Goal: Task Accomplishment & Management: Use online tool/utility

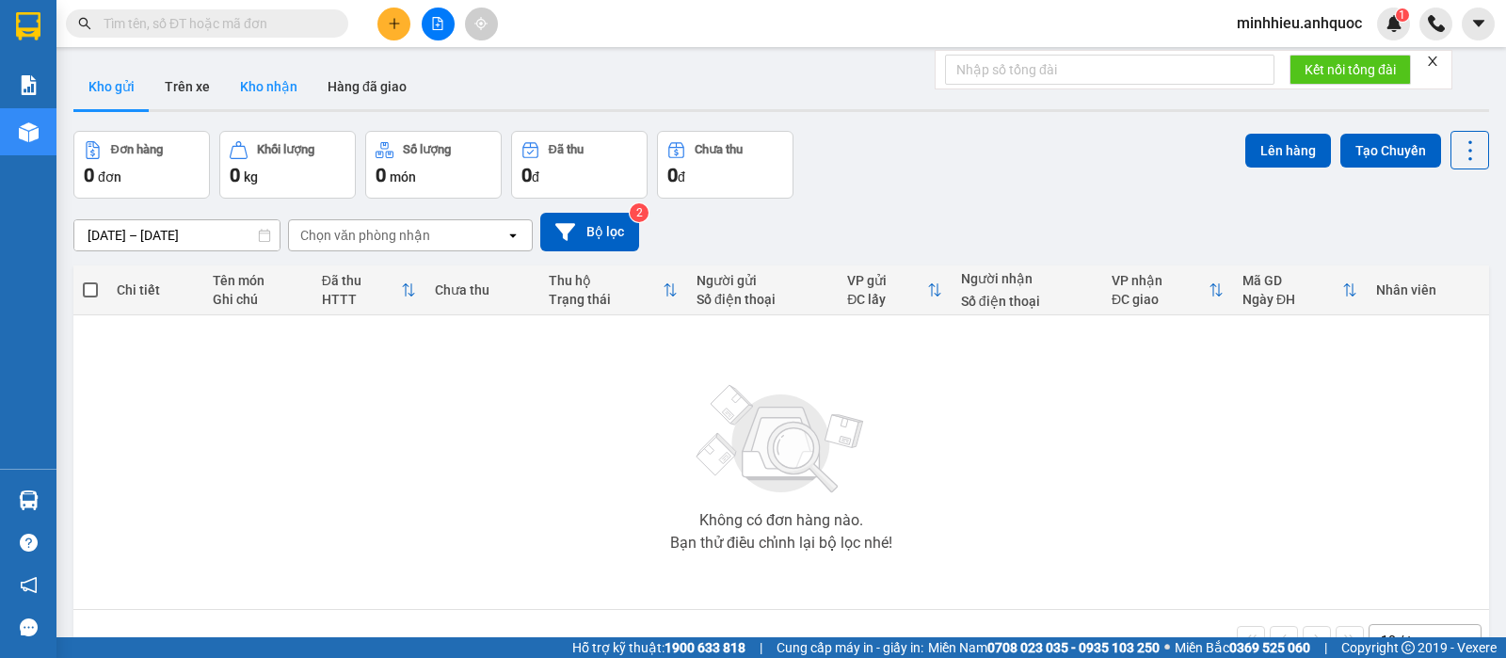
click at [285, 107] on button "Kho nhận" at bounding box center [269, 86] width 88 height 45
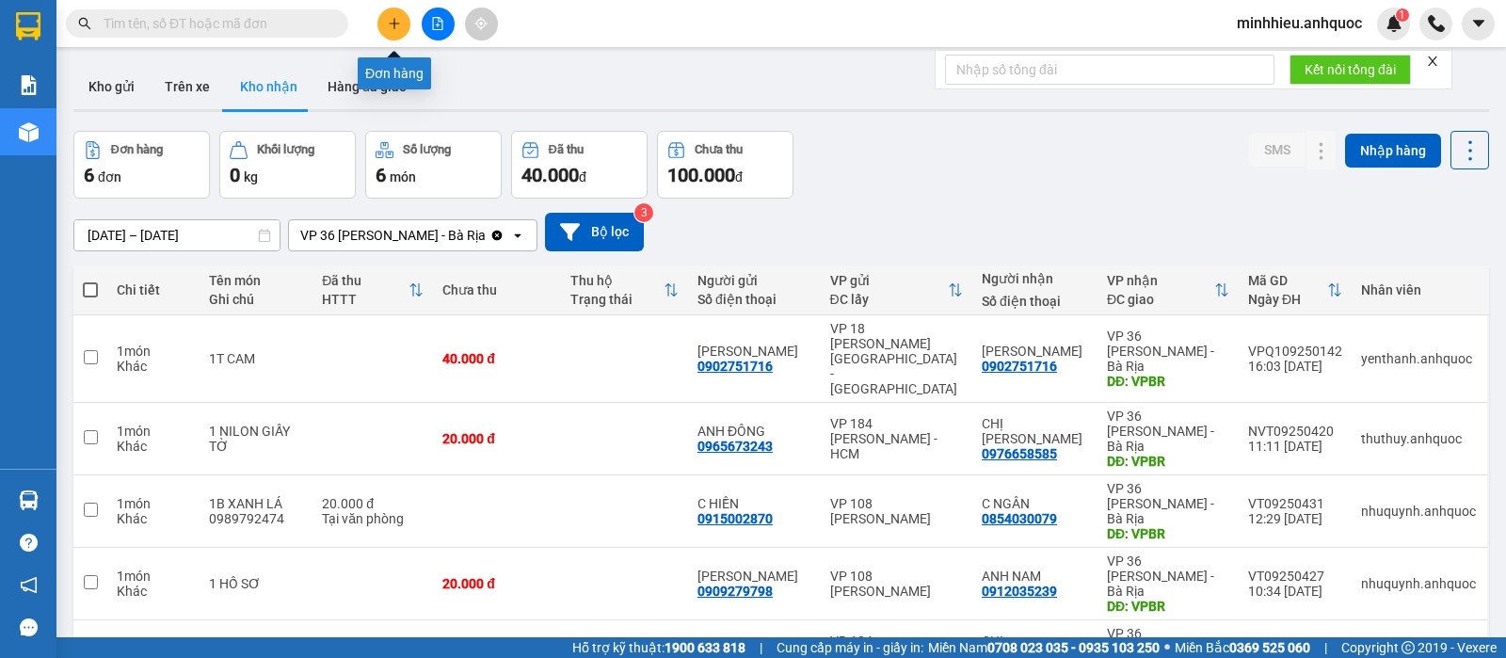
click at [399, 22] on icon "plus" at bounding box center [394, 23] width 13 height 13
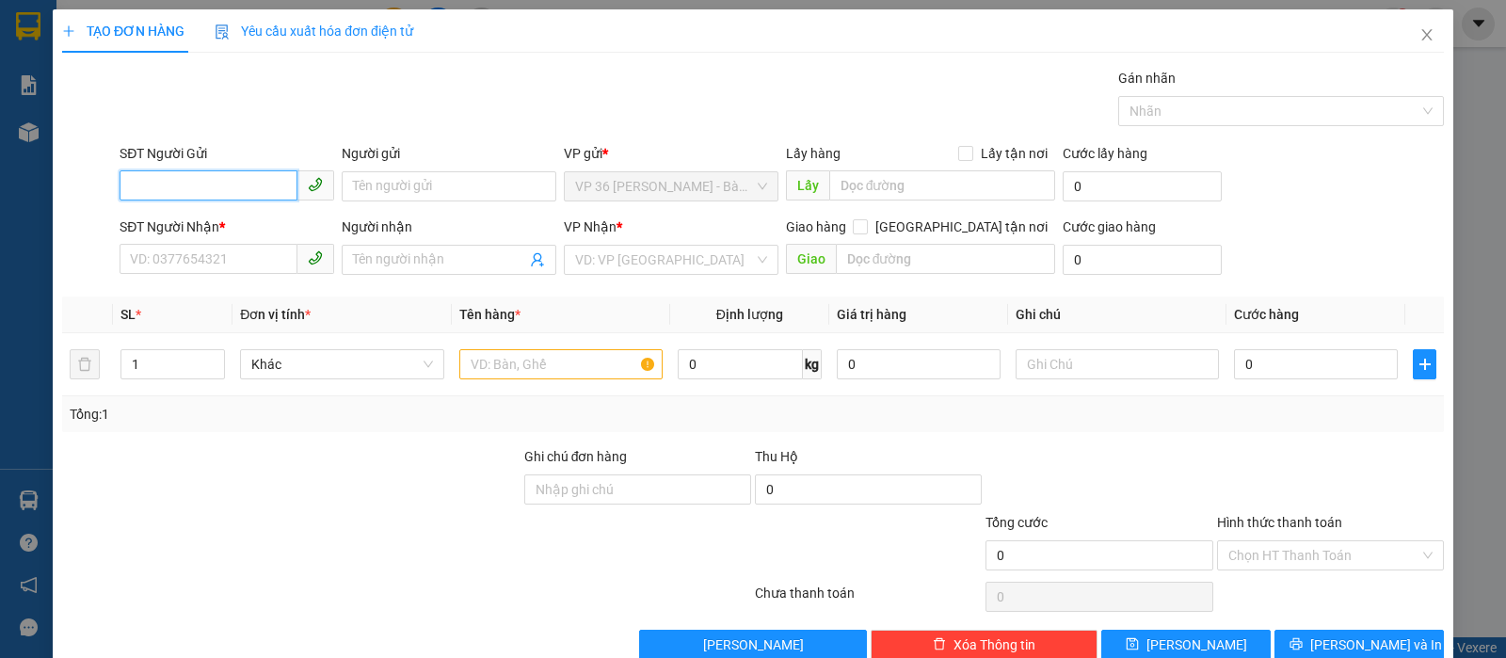
click at [265, 195] on input "SĐT Người Gửi" at bounding box center [209, 185] width 178 height 30
click at [1419, 40] on icon "close" at bounding box center [1426, 34] width 15 height 15
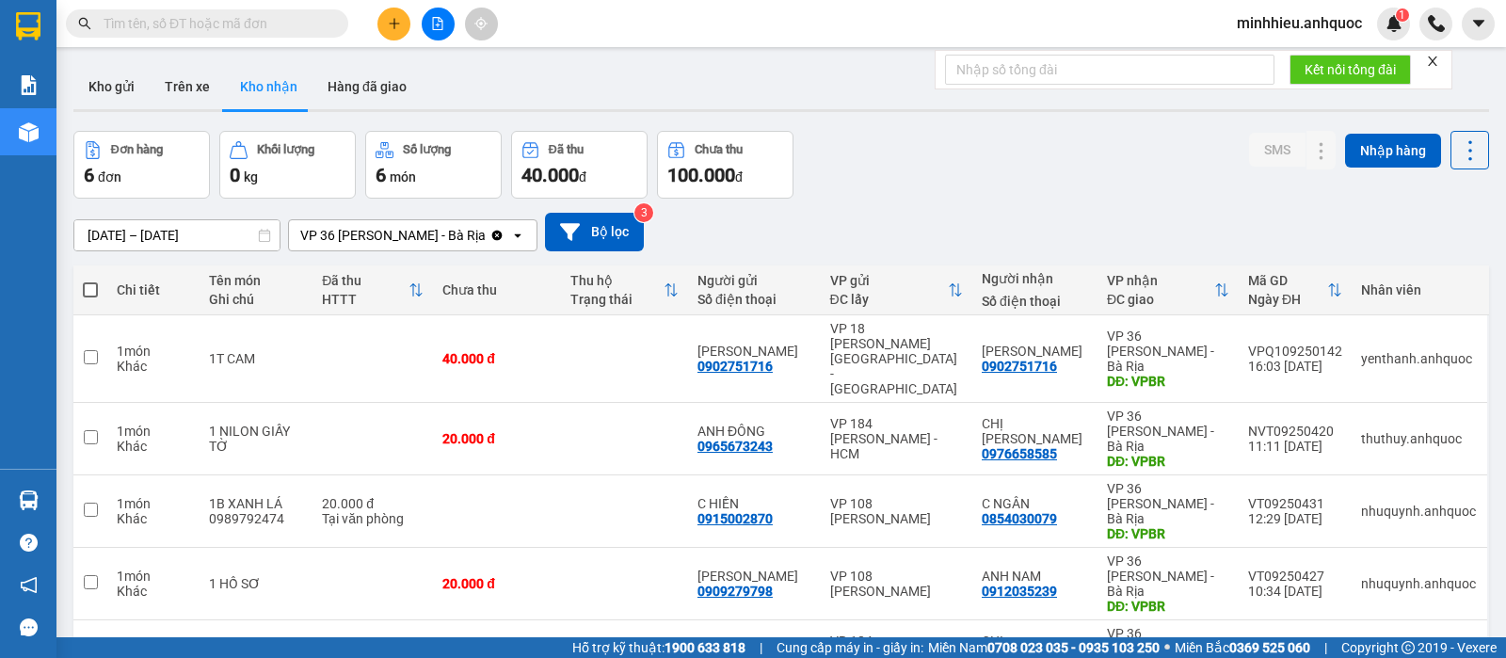
click at [187, 24] on input "text" at bounding box center [215, 23] width 222 height 21
click at [408, 19] on button at bounding box center [393, 24] width 33 height 33
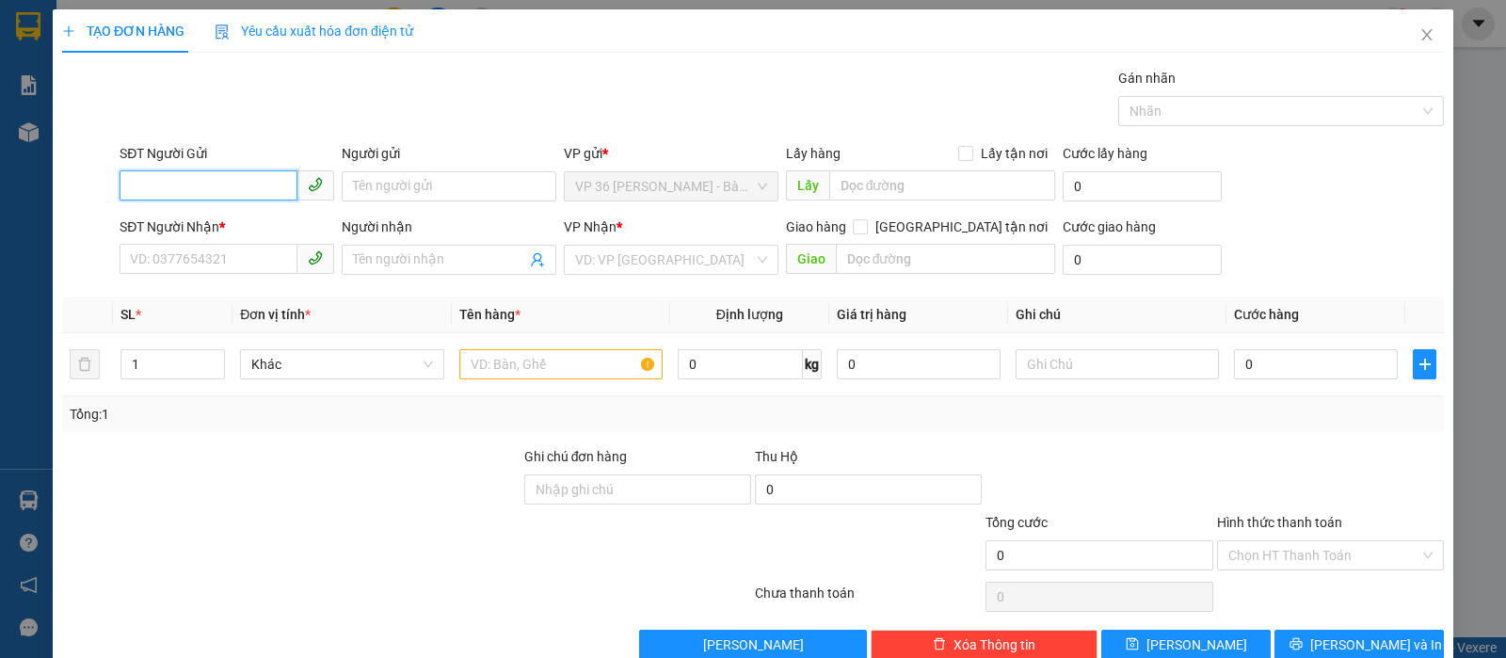
click at [244, 178] on input "SĐT Người Gửi" at bounding box center [209, 185] width 178 height 30
type input "0909721027"
click at [207, 235] on div "SĐT Người Nhận *" at bounding box center [227, 226] width 215 height 21
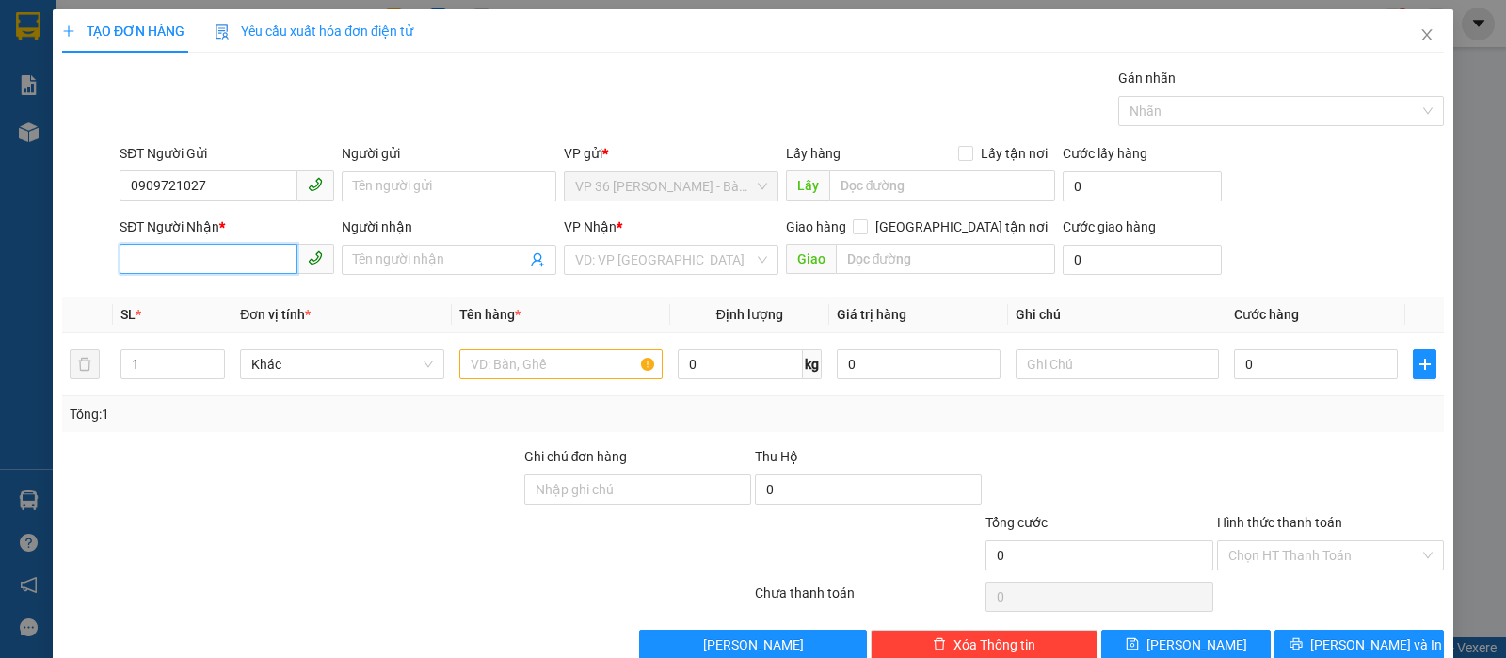
click at [207, 244] on input "SĐT Người Nhận *" at bounding box center [209, 259] width 178 height 30
click at [201, 256] on input "SĐT Người Nhận *" at bounding box center [209, 259] width 178 height 30
click at [211, 294] on div "0908538840 - BÉ NGỌC" at bounding box center [236, 297] width 212 height 21
type input "0908538840"
type input "BÉ NGỌC"
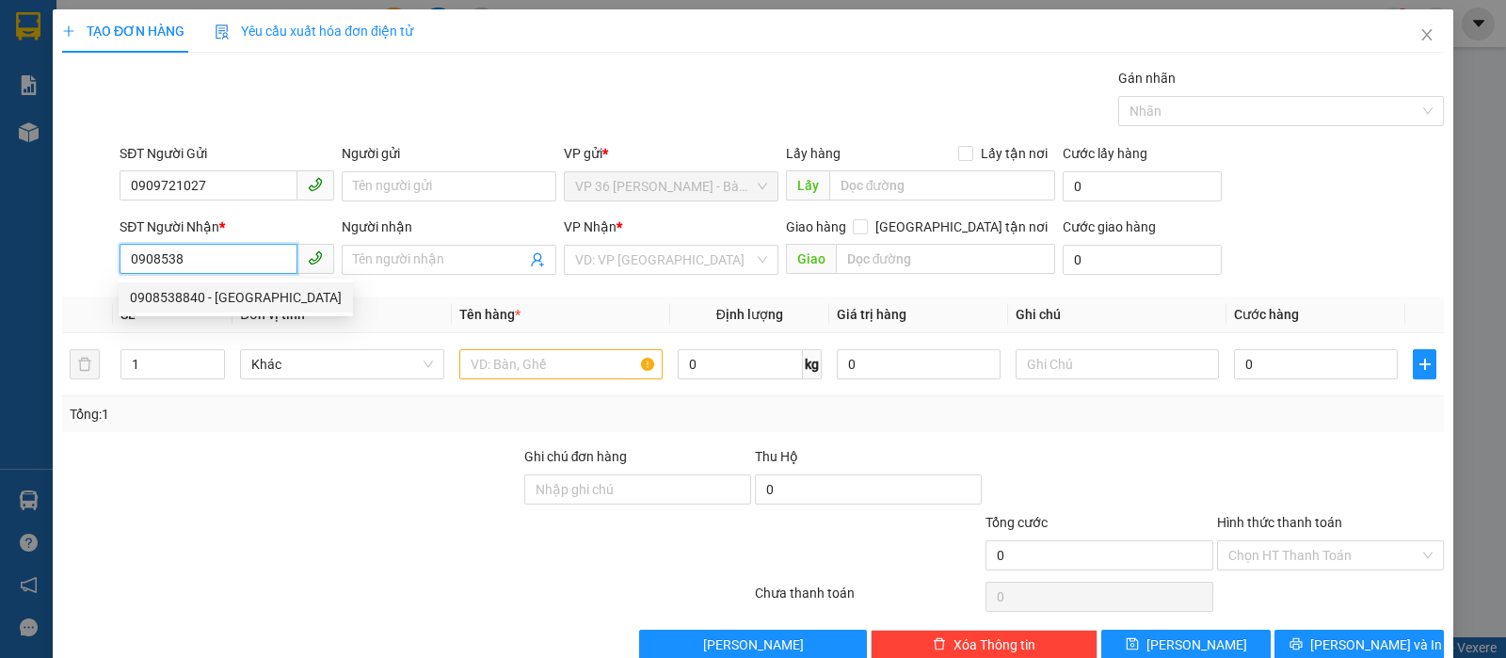
type input "VPNVT"
type input "30.000"
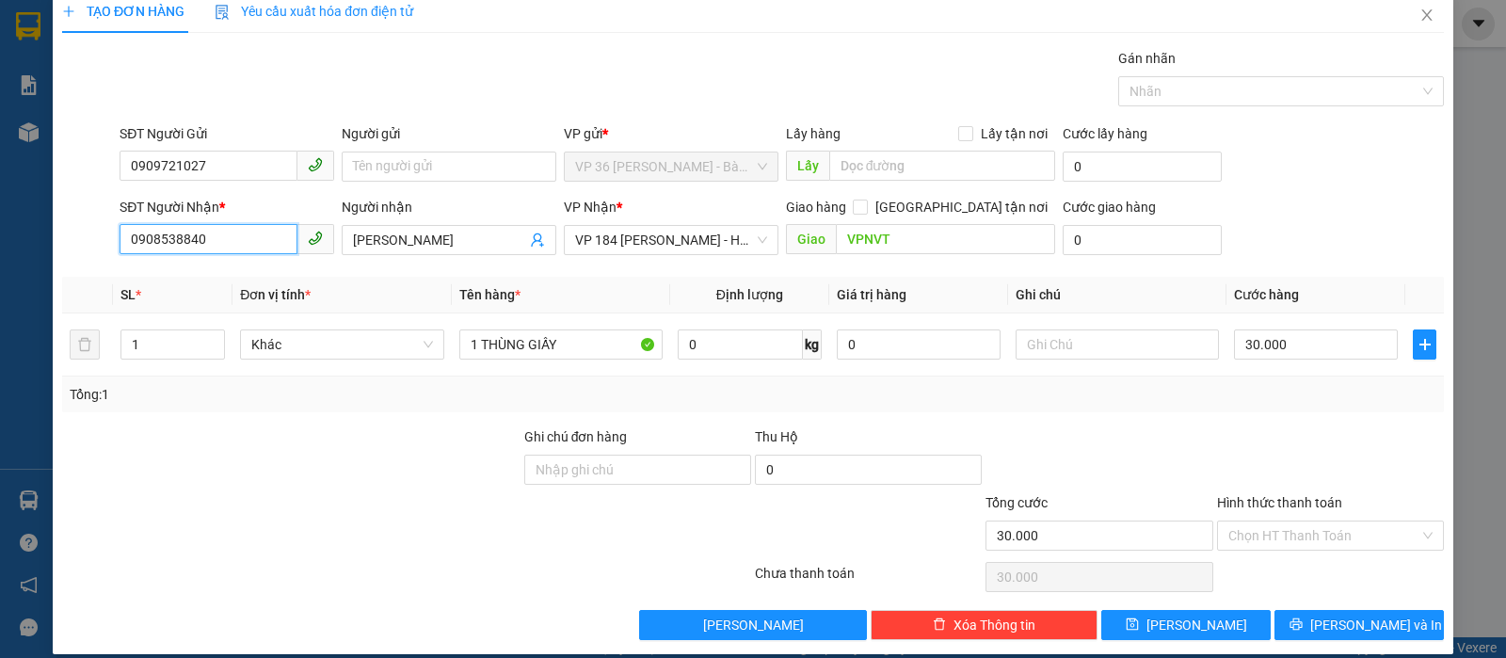
scroll to position [39, 0]
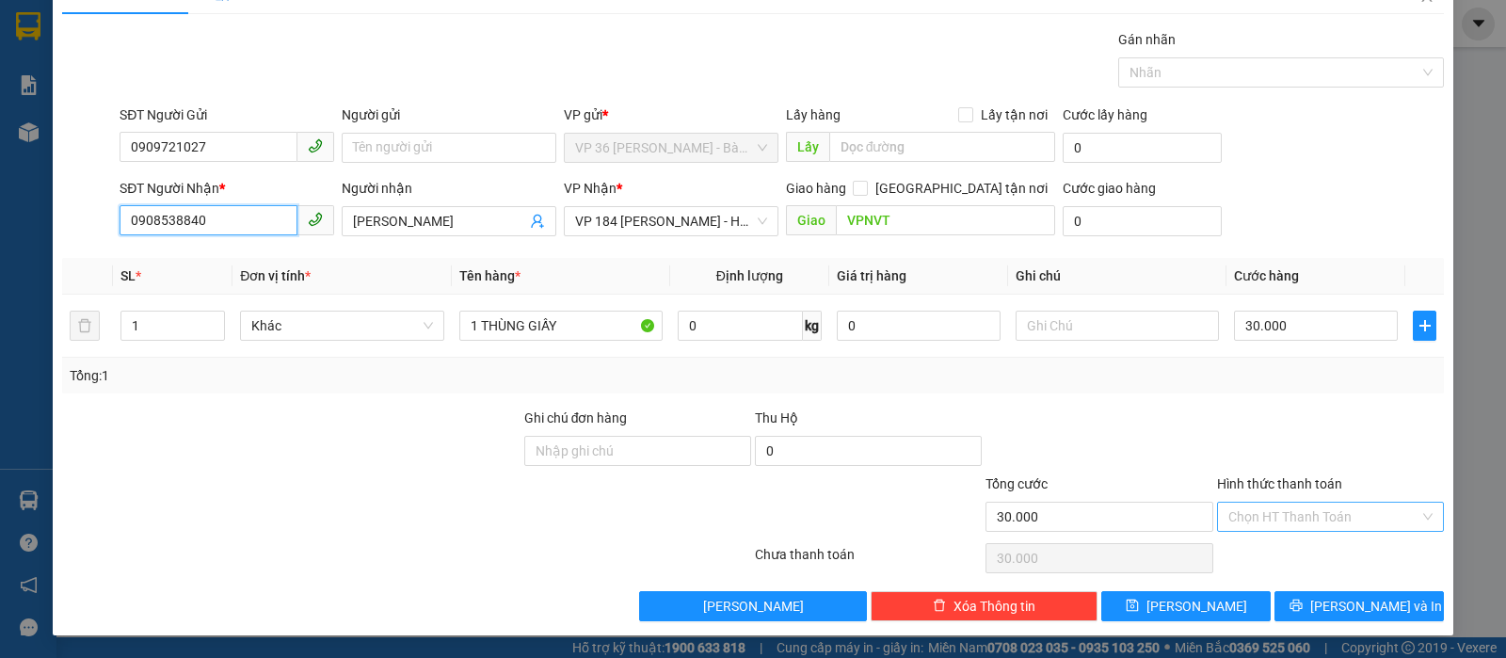
type input "0908538840"
click at [1243, 518] on input "Hình thức thanh toán" at bounding box center [1323, 517] width 191 height 28
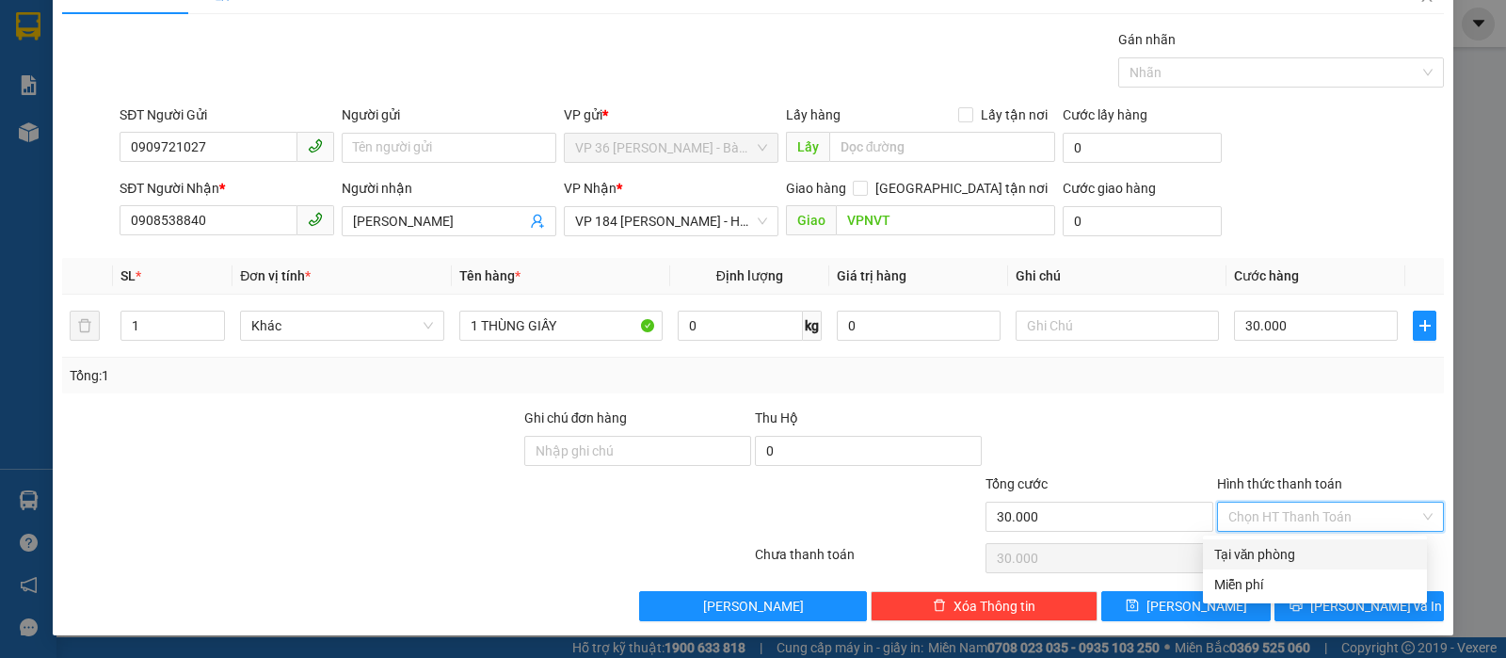
click at [1250, 558] on div "Tại văn phòng" at bounding box center [1314, 554] width 201 height 21
type input "0"
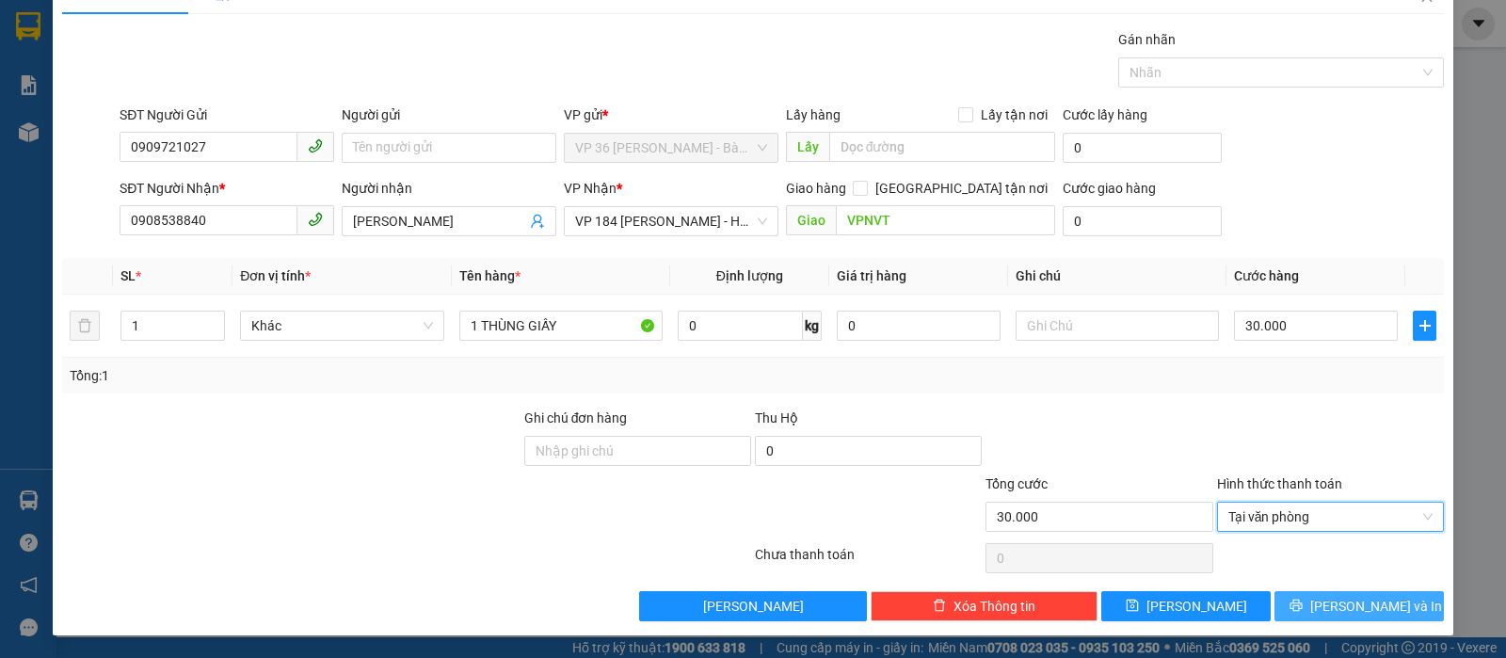
click at [1351, 600] on span "[PERSON_NAME] và In" at bounding box center [1376, 606] width 132 height 21
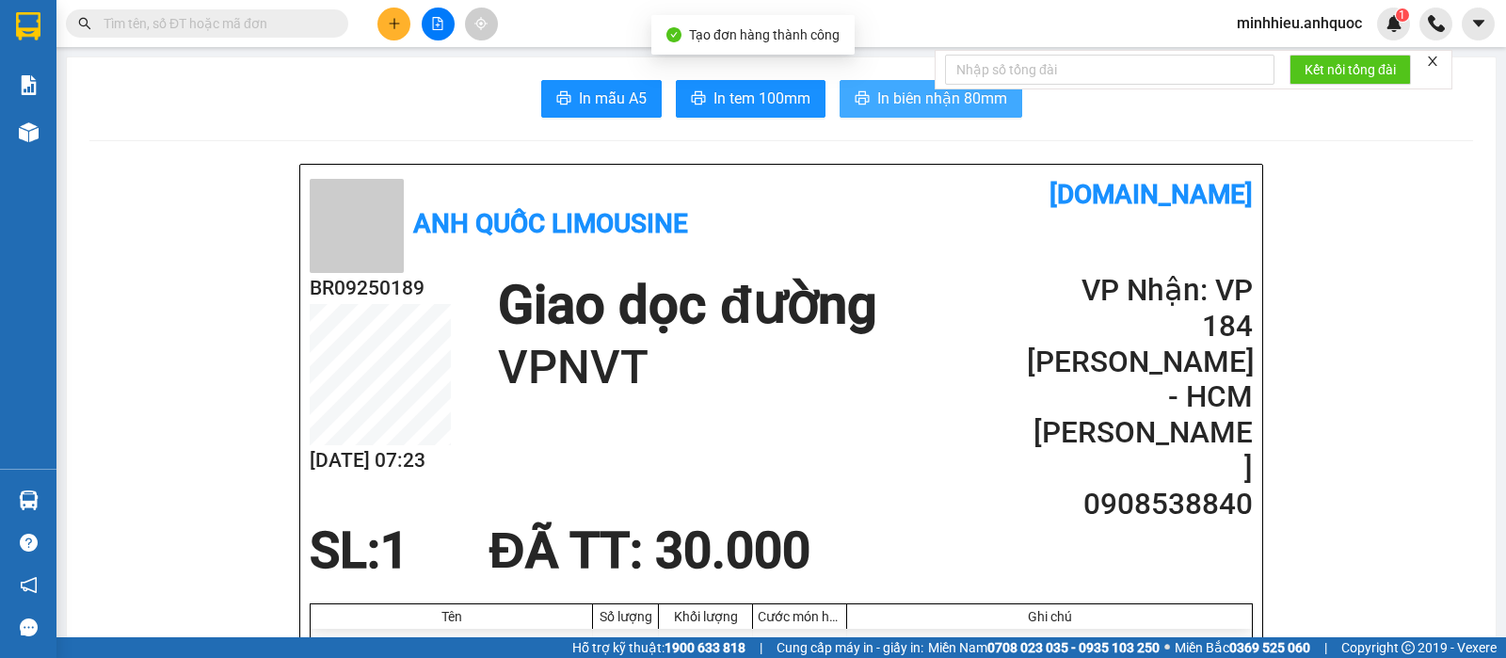
click at [856, 106] on span "printer" at bounding box center [862, 99] width 15 height 18
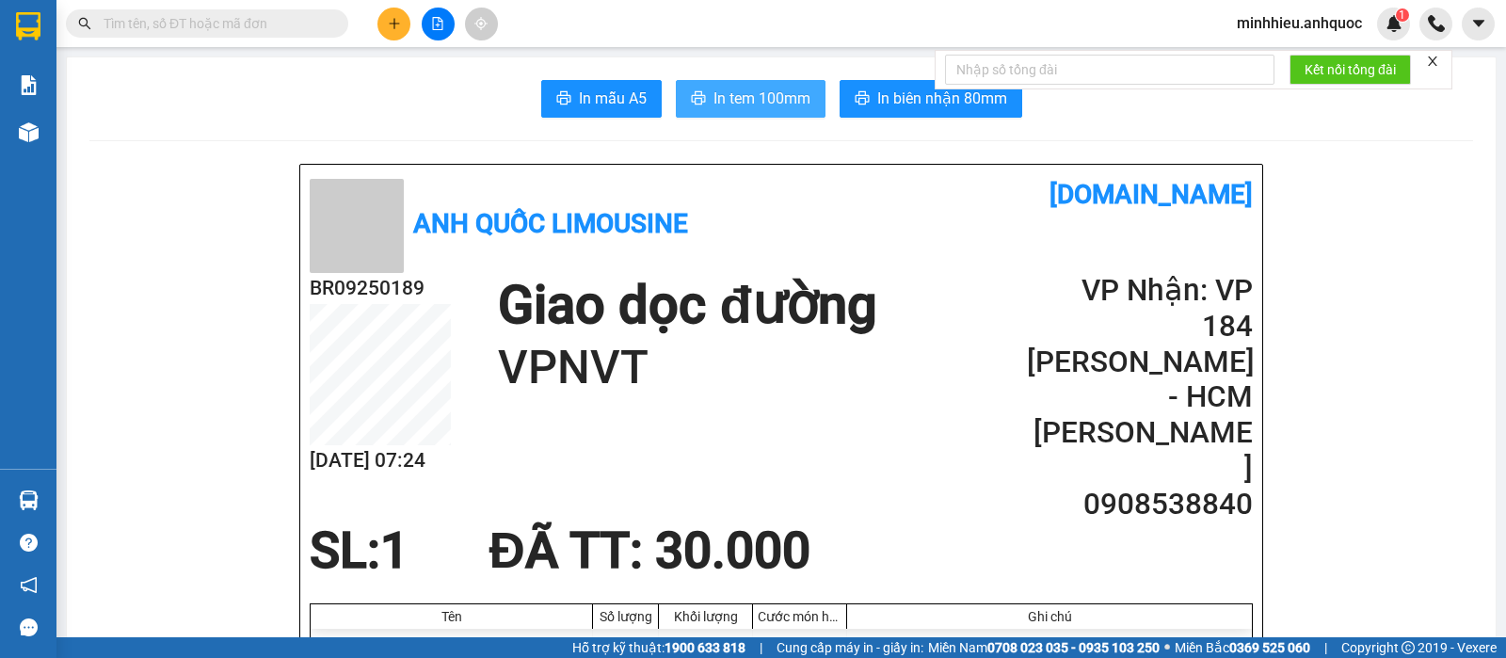
click at [760, 93] on span "In tem 100mm" at bounding box center [761, 99] width 97 height 24
click at [739, 106] on span "In tem 100mm" at bounding box center [761, 99] width 97 height 24
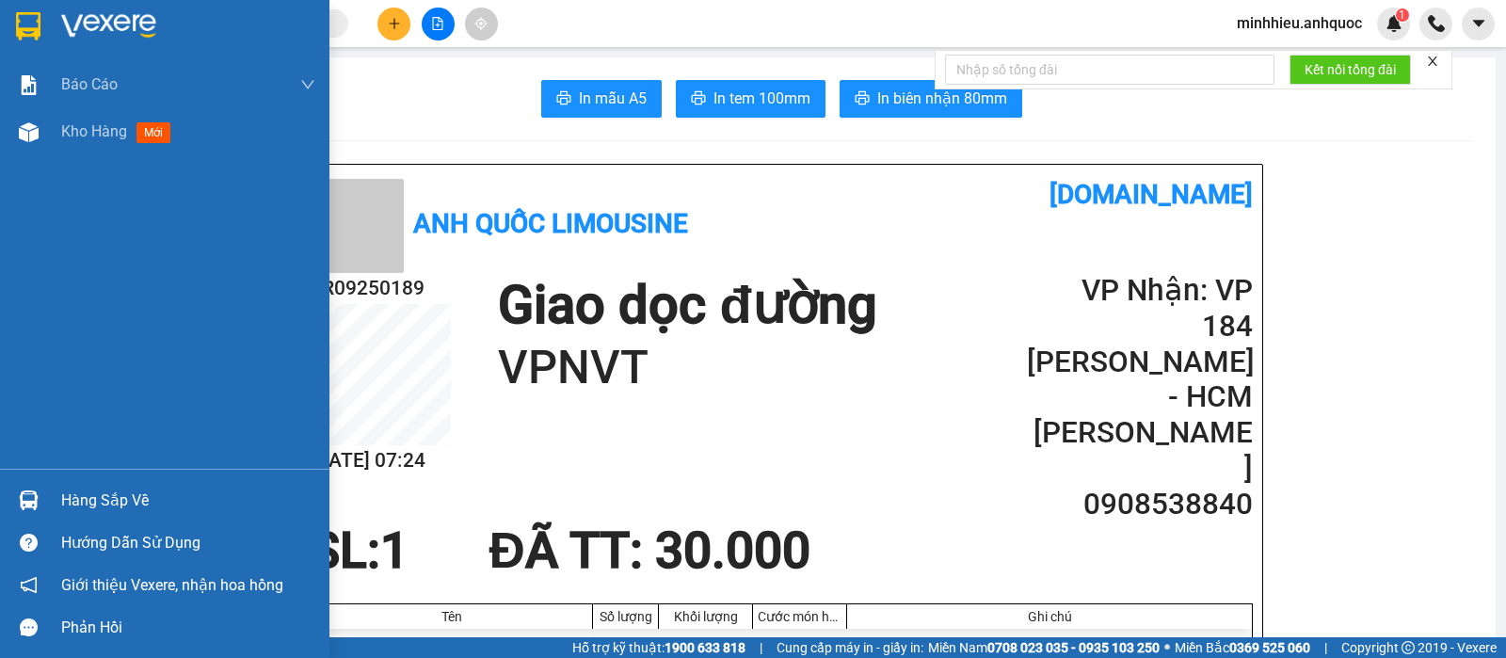
drag, startPoint x: 94, startPoint y: 131, endPoint x: 343, endPoint y: 24, distance: 270.3
click at [95, 131] on span "Kho hàng" at bounding box center [94, 131] width 66 height 18
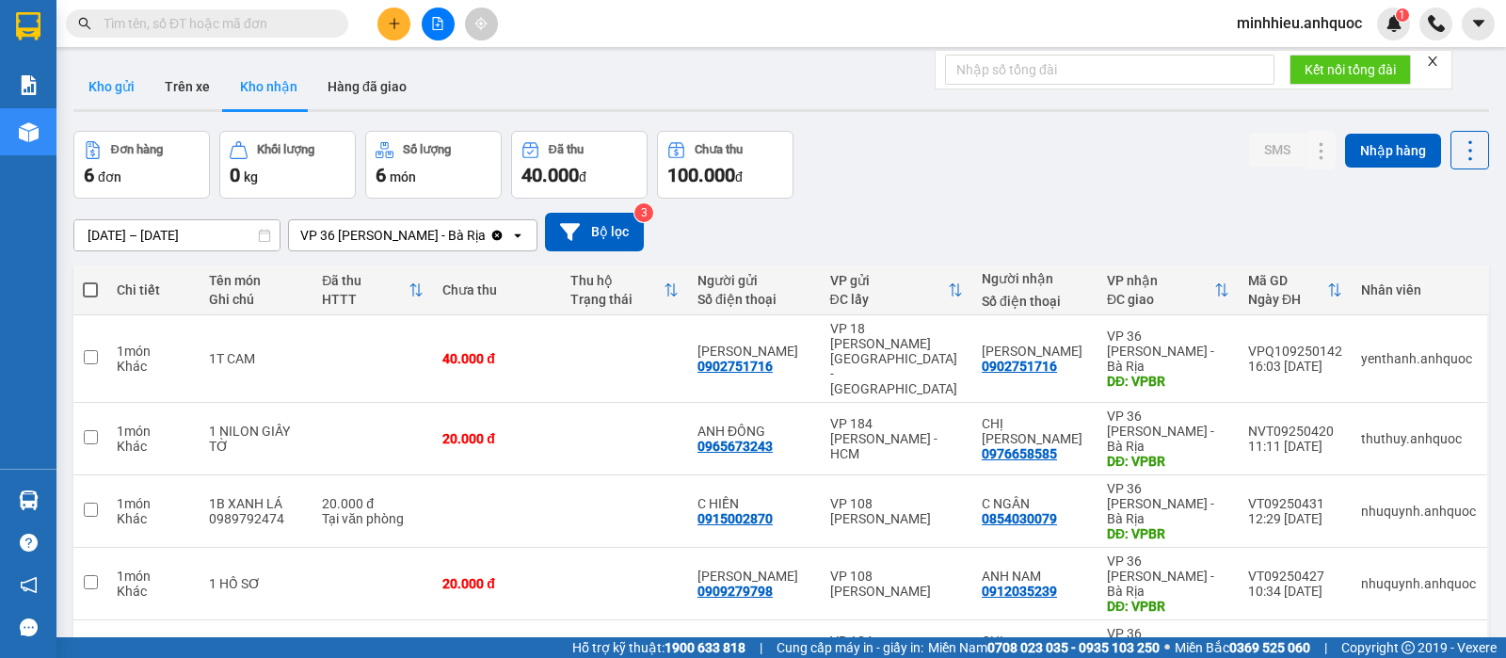
click at [121, 98] on button "Kho gửi" at bounding box center [111, 86] width 76 height 45
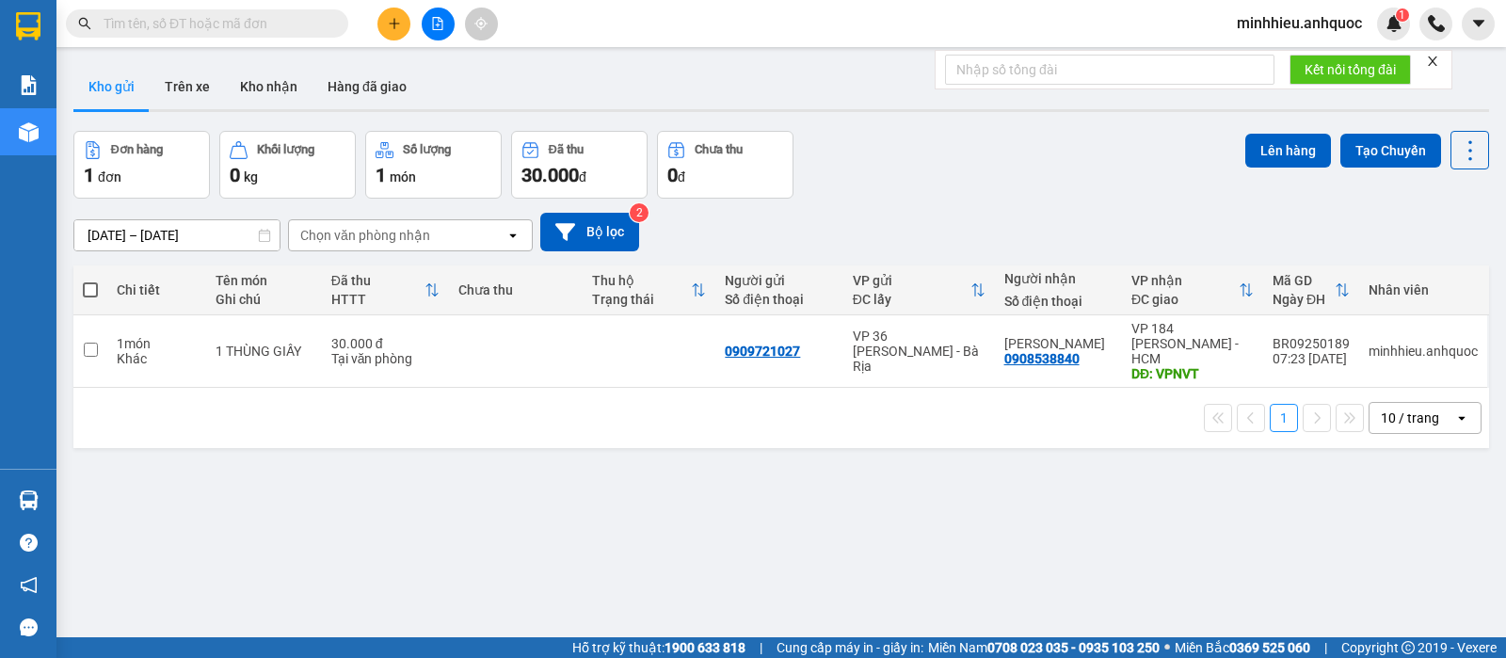
click at [945, 349] on div "VP 36 [PERSON_NAME] - Bà Rịa" at bounding box center [919, 350] width 133 height 45
checkbox input "true"
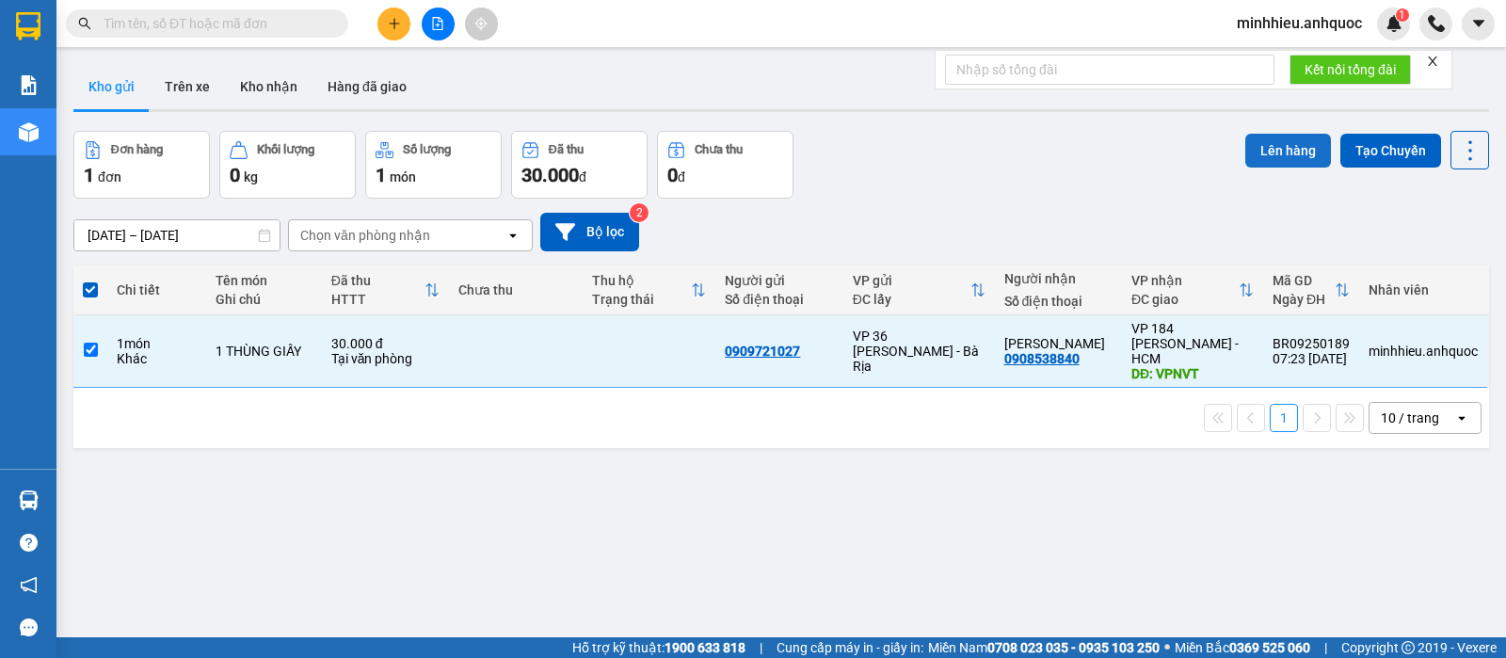
click at [1284, 138] on button "Lên hàng" at bounding box center [1288, 151] width 86 height 34
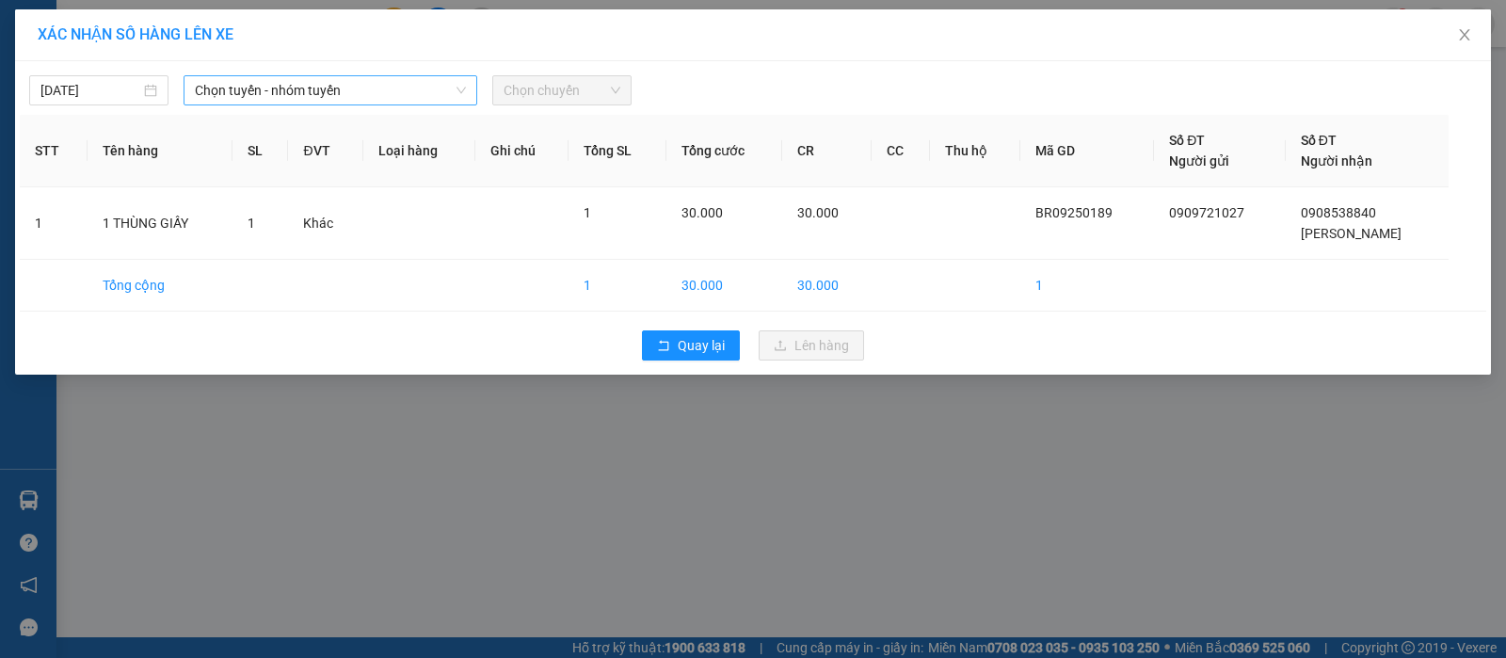
click at [378, 90] on span "Chọn tuyến - nhóm tuyến" at bounding box center [330, 90] width 271 height 28
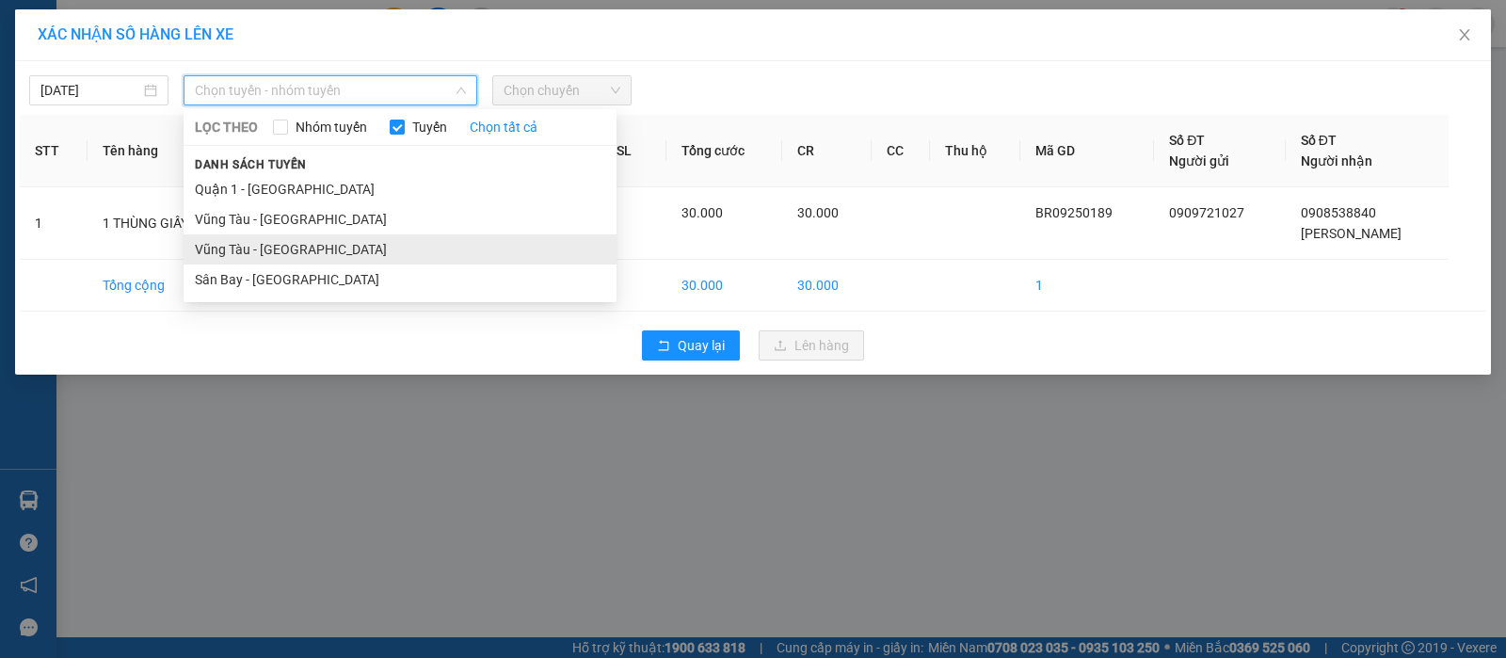
click at [342, 237] on li "Vũng Tàu - Sân Bay" at bounding box center [400, 249] width 433 height 30
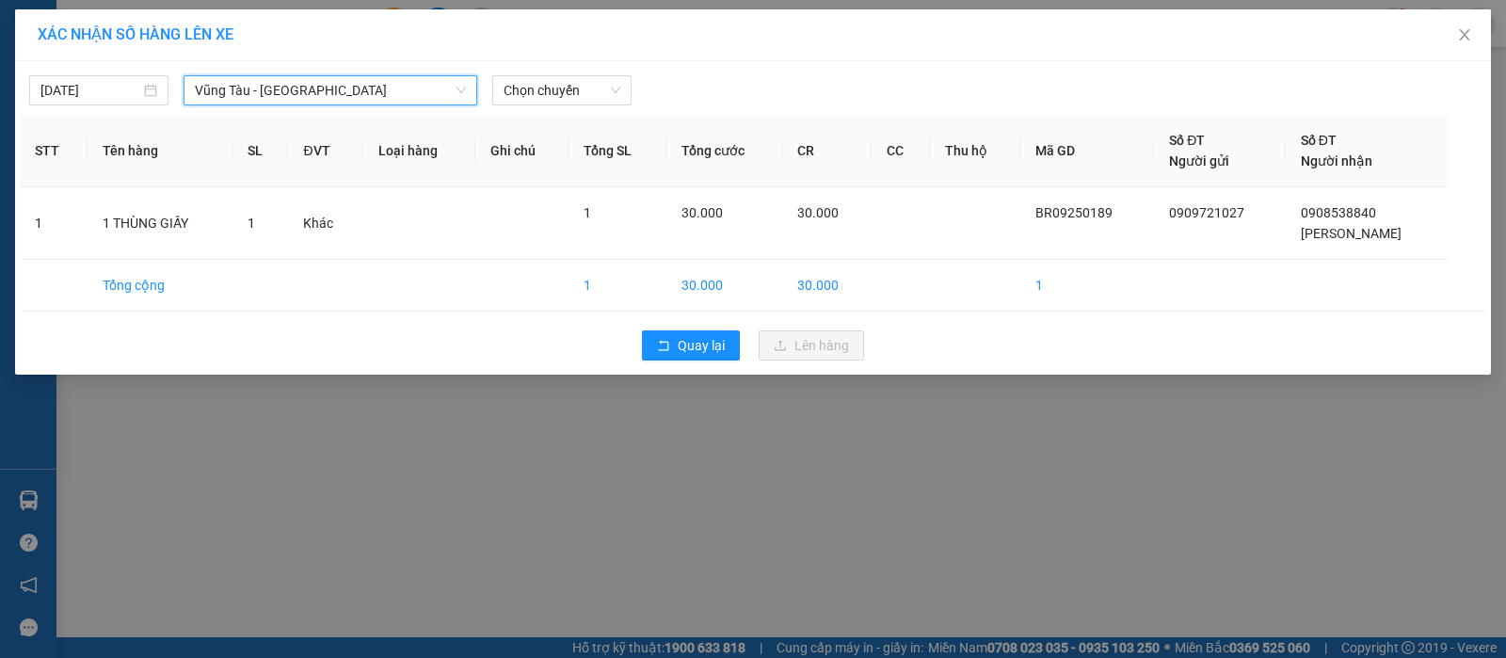
click at [530, 72] on div "14/09/2025 Vũng Tàu - Sân Bay Vũng Tàu - Sân Bay LỌC THEO Nhóm tuyến Tuyến Chọn…" at bounding box center [753, 86] width 1466 height 40
click at [574, 79] on span "Chọn chuyến" at bounding box center [562, 90] width 117 height 28
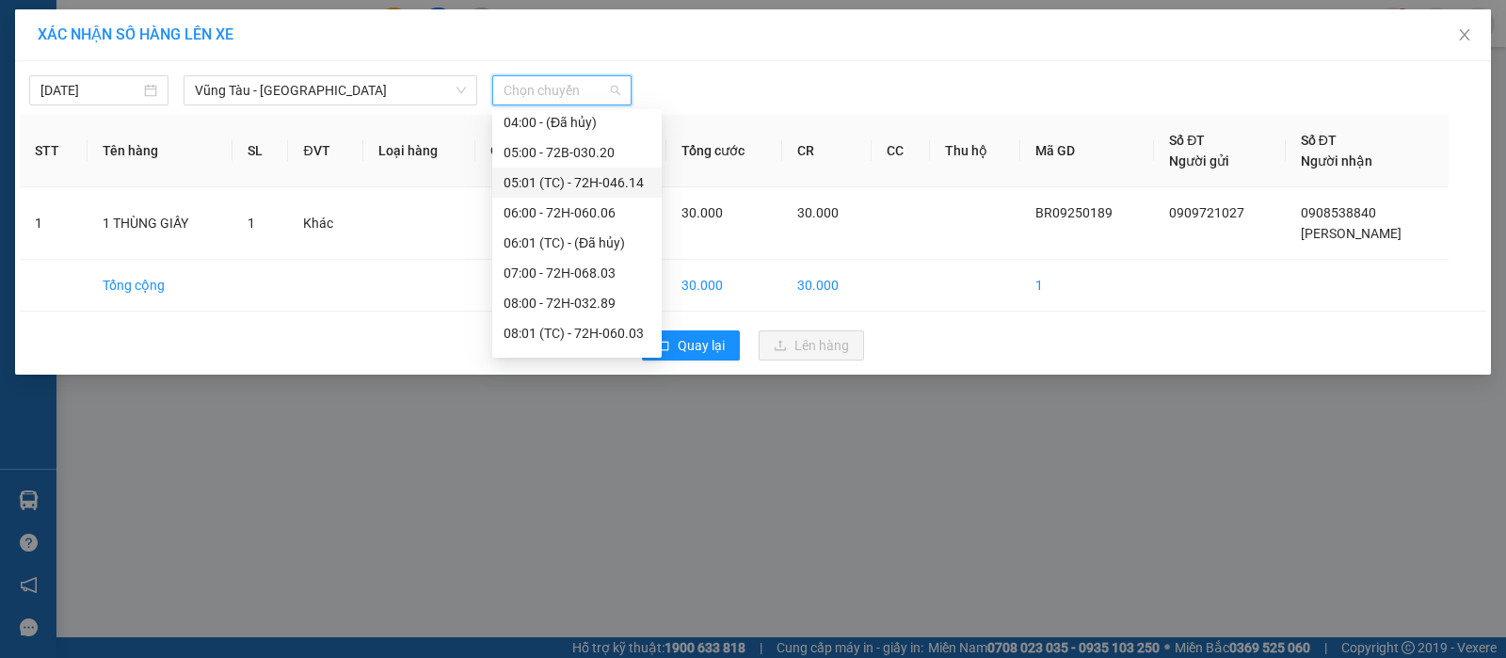
scroll to position [235, 0]
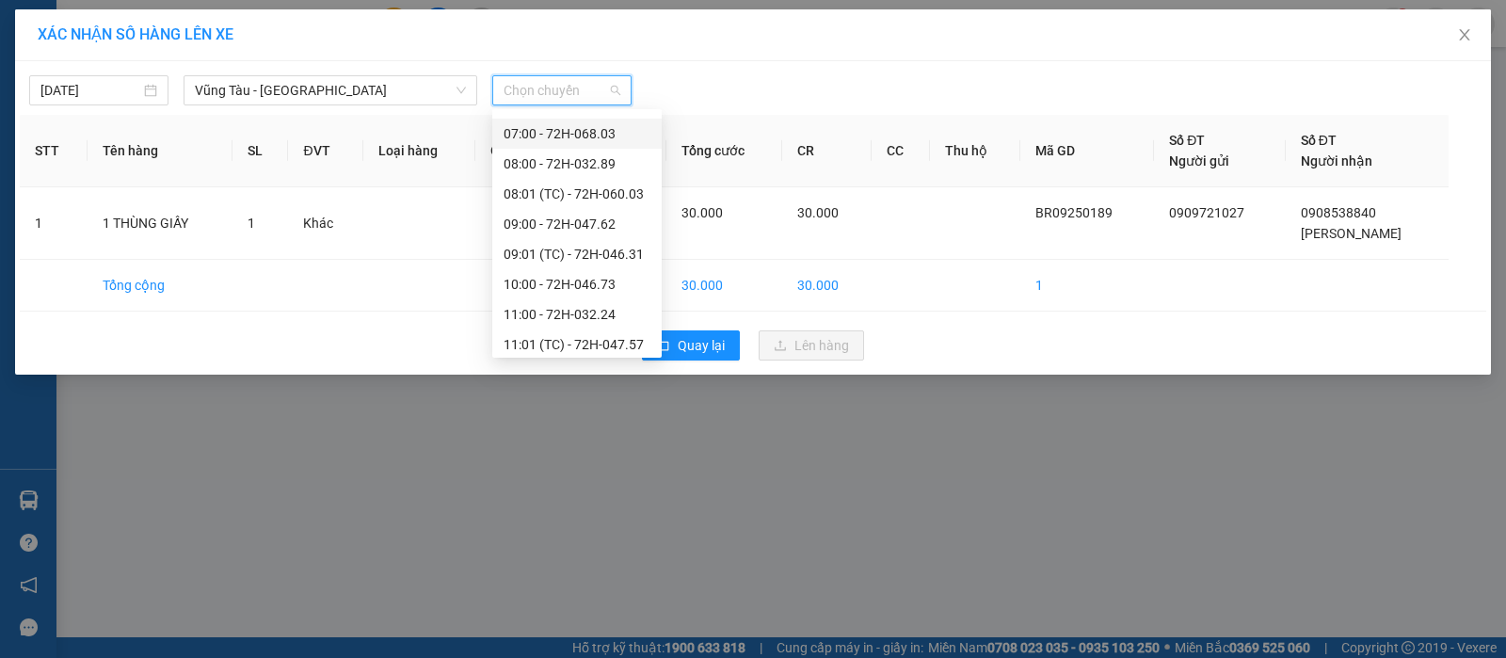
click at [573, 137] on div "07:00 - 72H-068.03" at bounding box center [577, 133] width 147 height 21
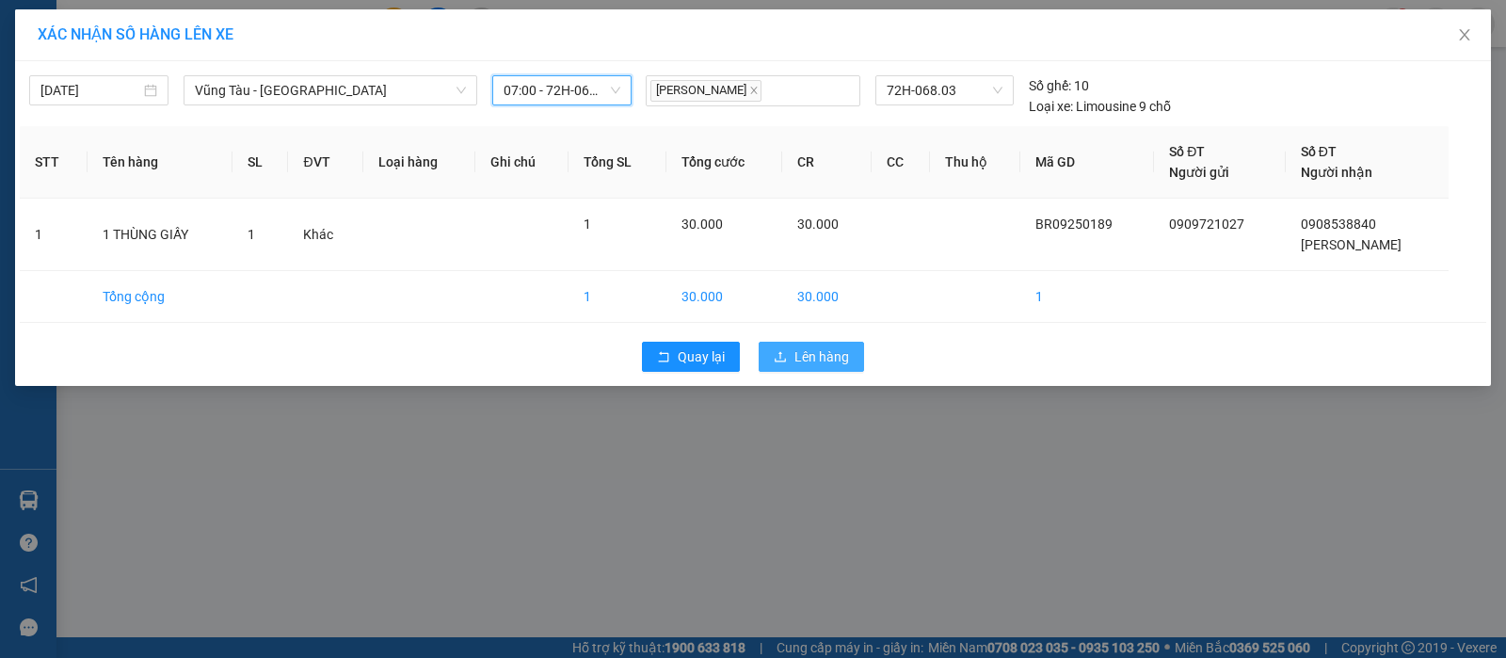
click at [788, 355] on button "Lên hàng" at bounding box center [811, 357] width 105 height 30
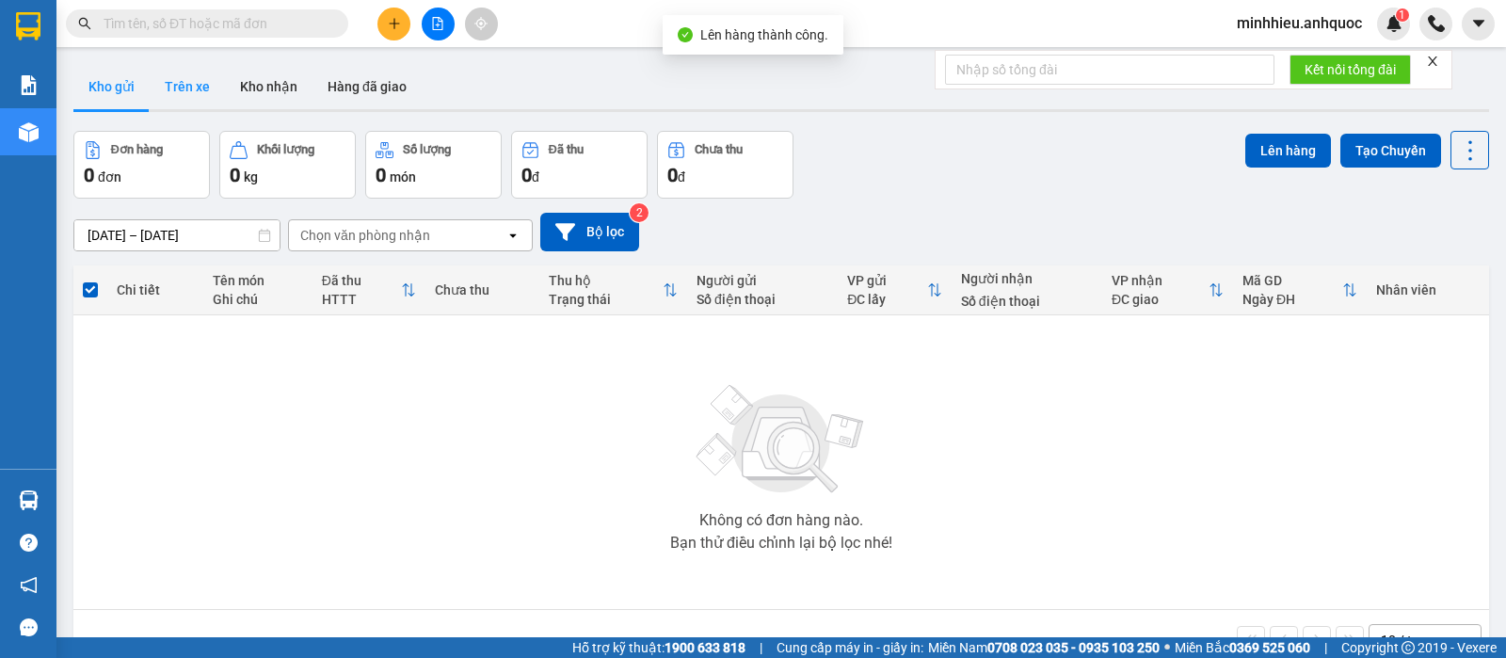
click at [192, 97] on button "Trên xe" at bounding box center [187, 86] width 75 height 45
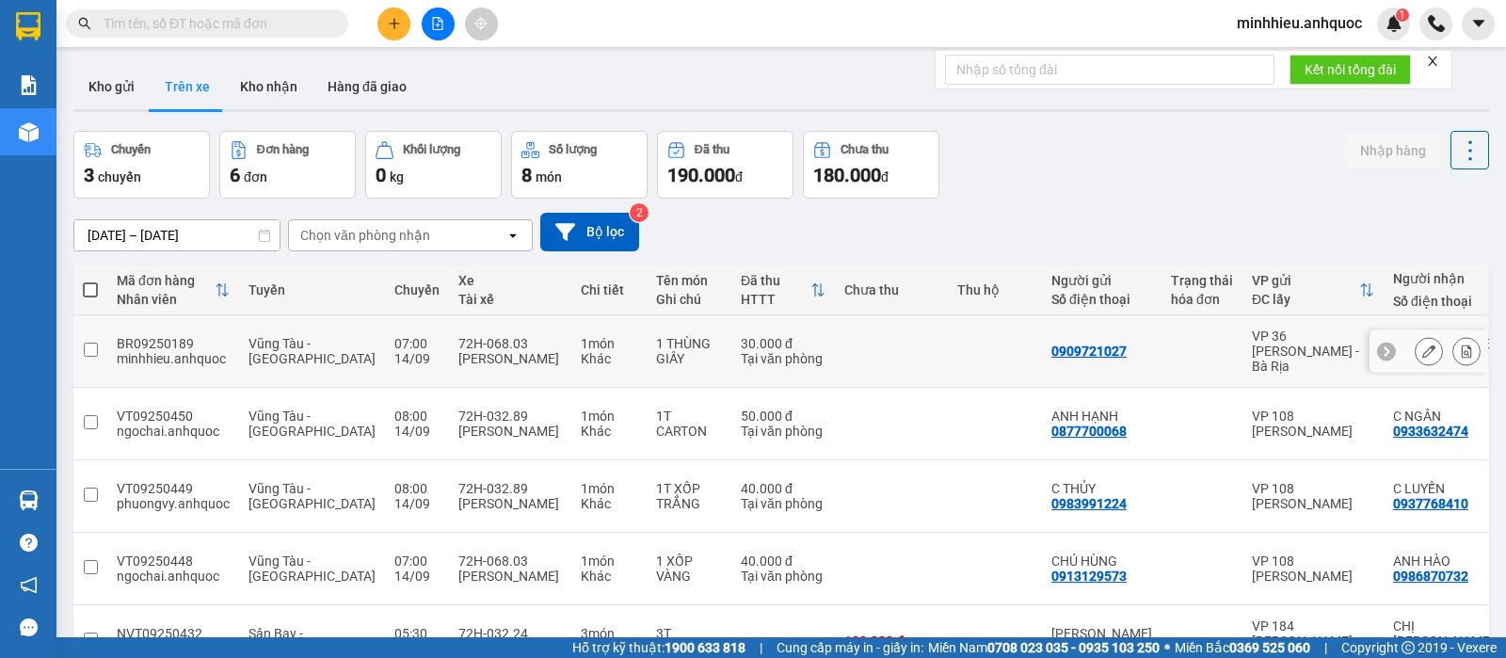
click at [1460, 348] on icon at bounding box center [1466, 350] width 13 height 13
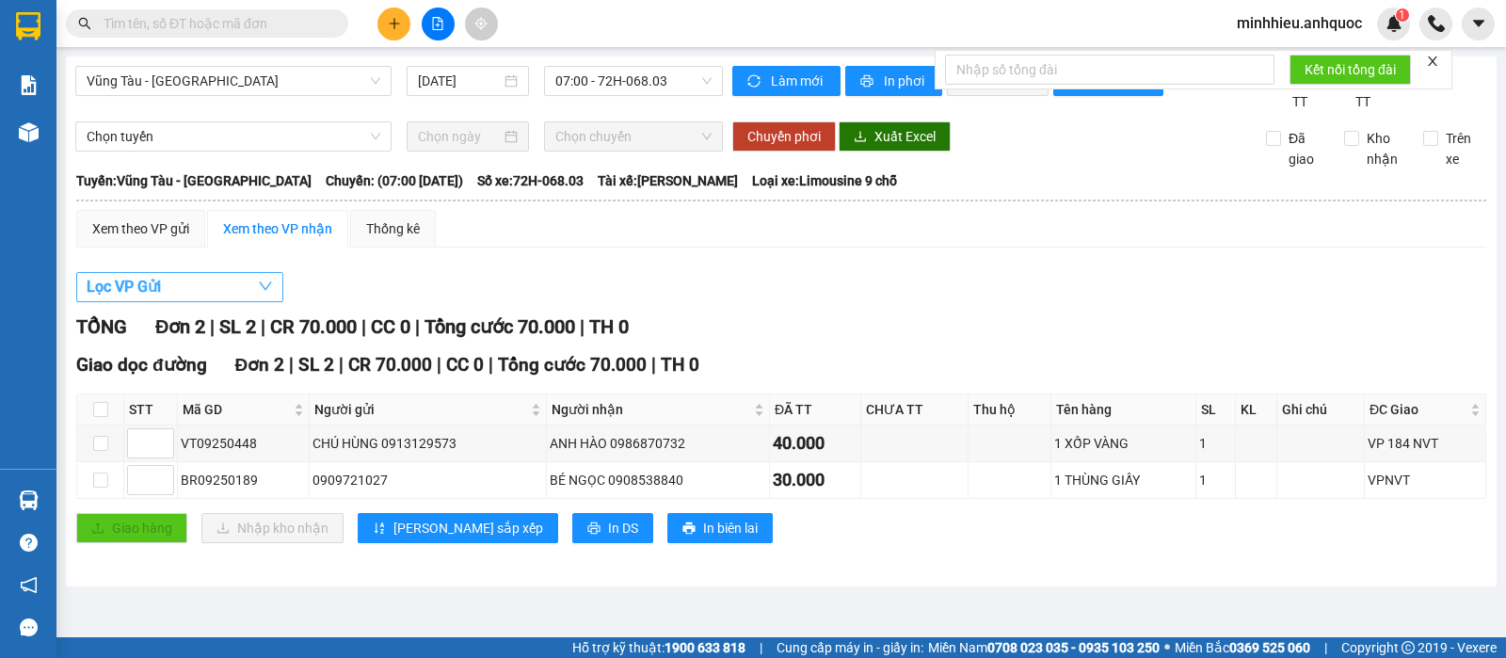
click at [264, 294] on icon "down" at bounding box center [265, 286] width 15 height 15
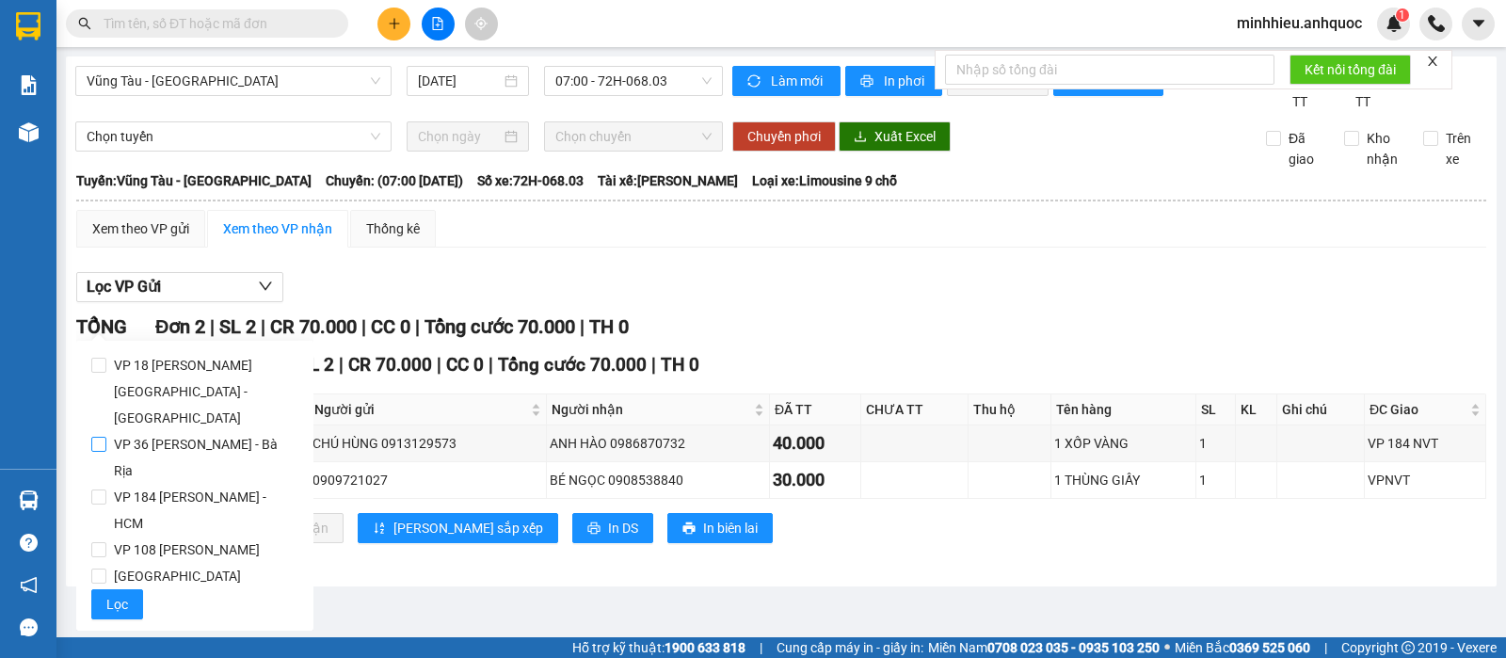
click at [214, 431] on span "VP 36 [PERSON_NAME] - Bà Rịa" at bounding box center [202, 457] width 192 height 53
click at [106, 437] on input "VP 36 [PERSON_NAME] - Bà Rịa" at bounding box center [98, 444] width 15 height 15
checkbox input "true"
click at [129, 589] on button "Lọc" at bounding box center [117, 604] width 52 height 30
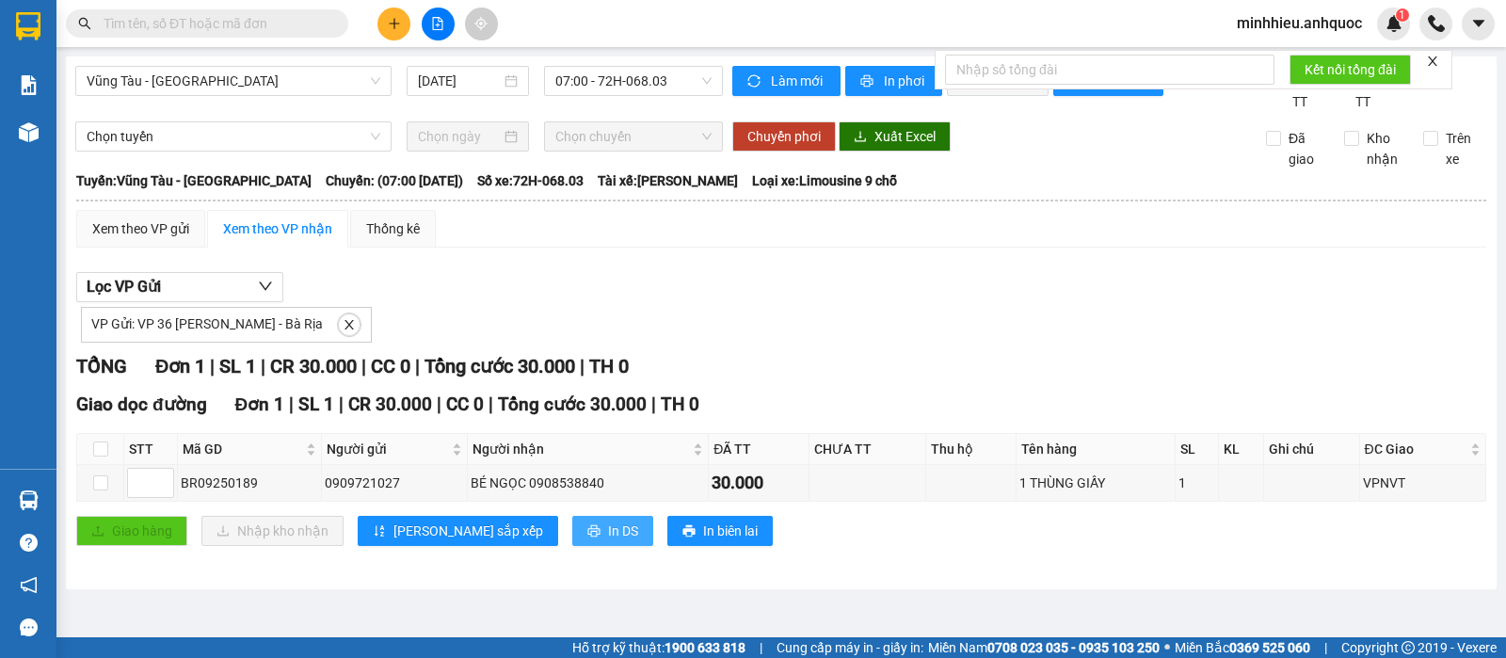
click at [572, 546] on button "In DS" at bounding box center [612, 531] width 81 height 30
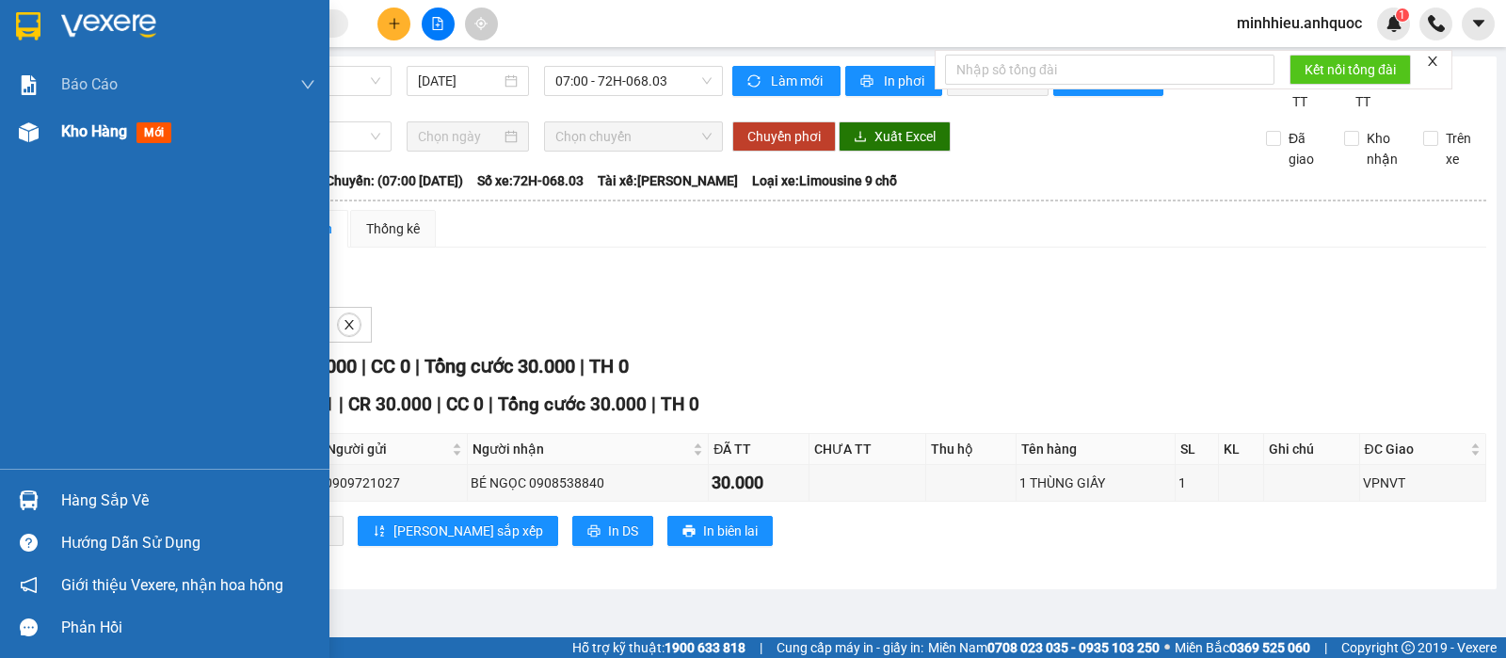
click at [52, 131] on div "Kho hàng mới" at bounding box center [164, 131] width 329 height 47
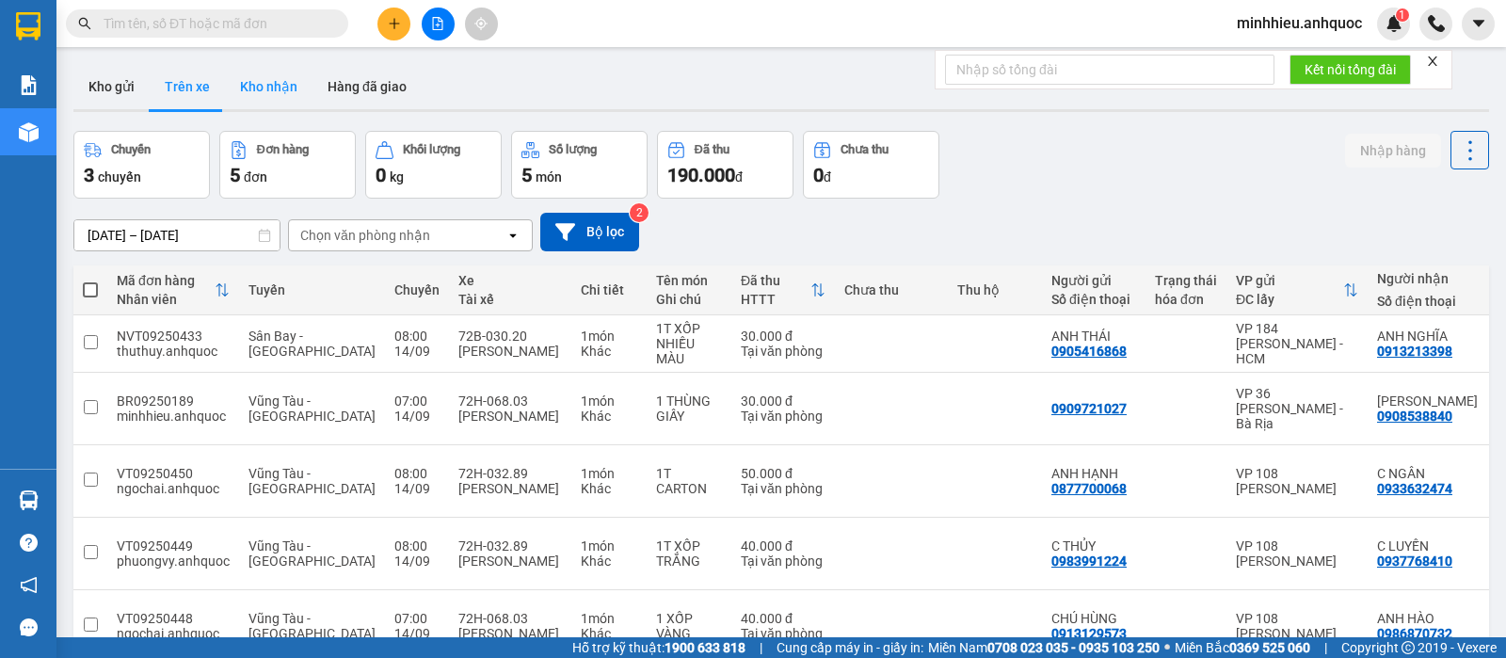
click at [267, 104] on button "Kho nhận" at bounding box center [269, 86] width 88 height 45
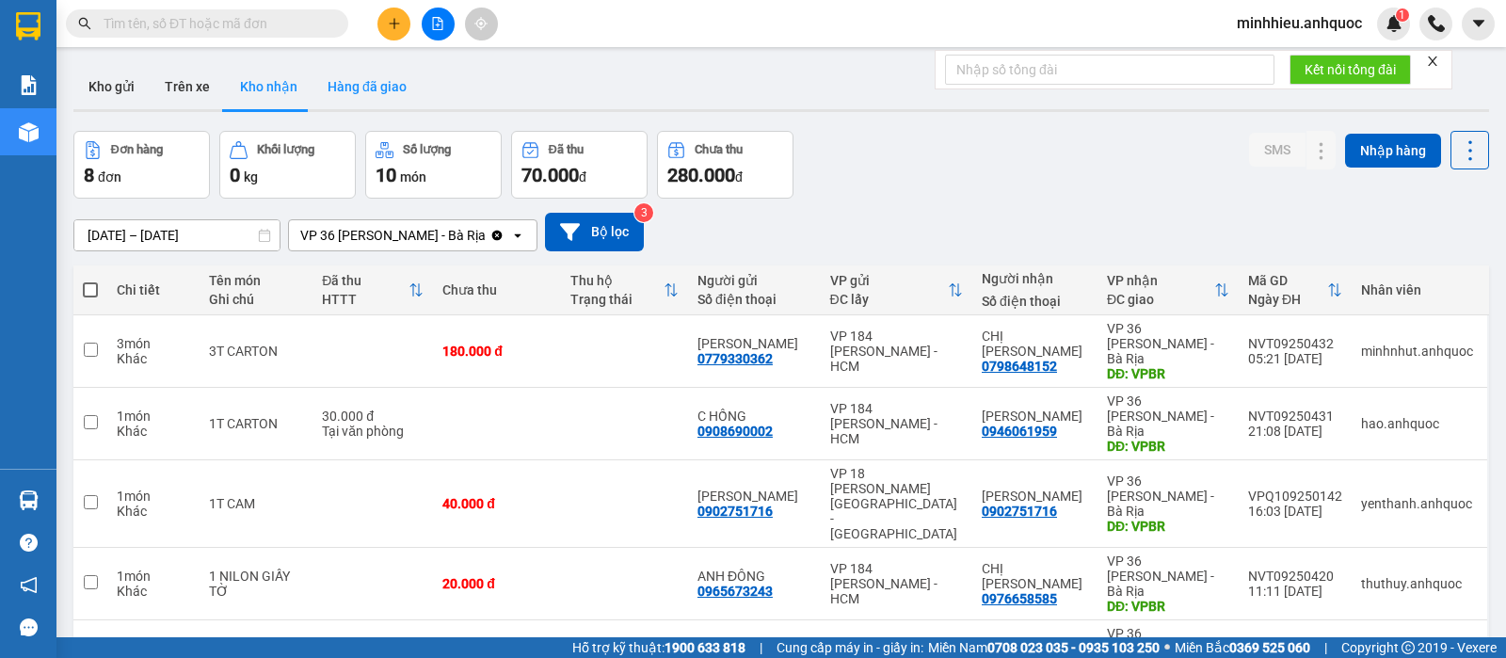
drag, startPoint x: 328, startPoint y: 86, endPoint x: 252, endPoint y: 100, distance: 76.6
click at [328, 86] on button "Hàng đã giao" at bounding box center [366, 86] width 109 height 45
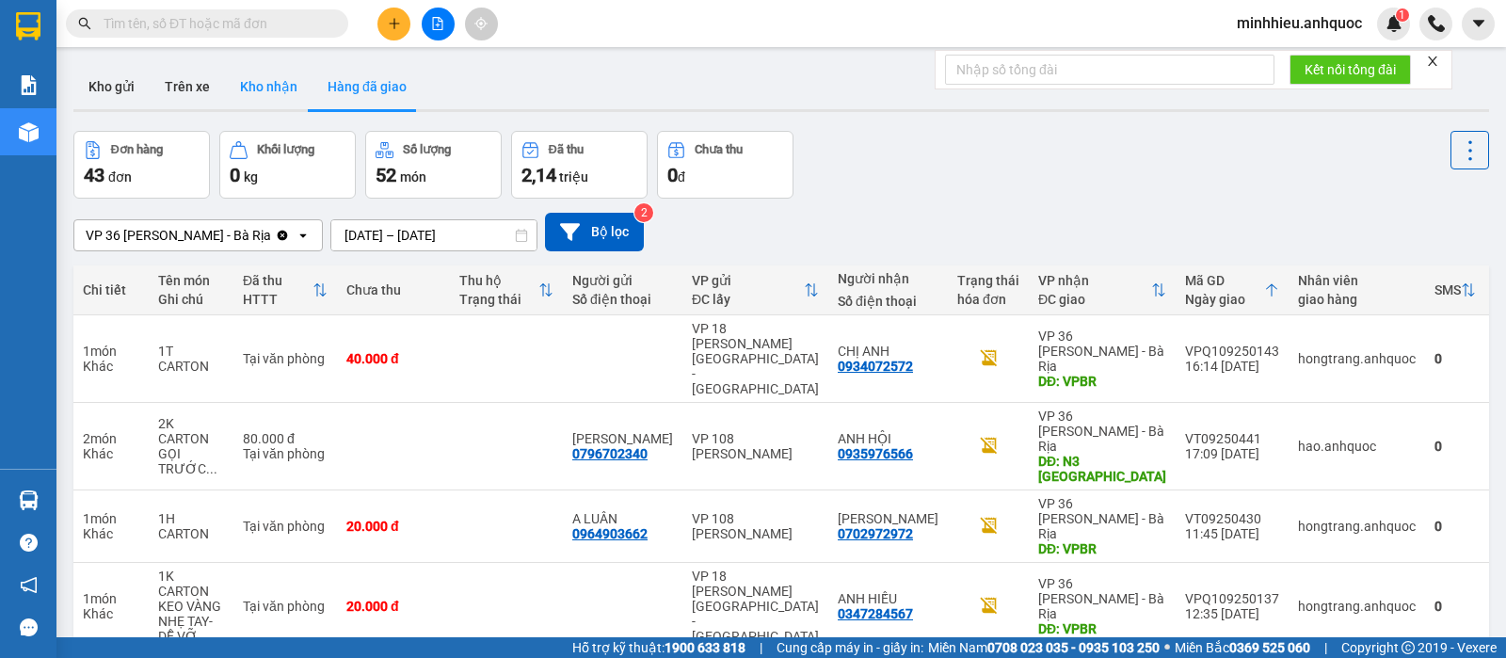
click at [279, 95] on button "Kho nhận" at bounding box center [269, 86] width 88 height 45
